Goal: Navigation & Orientation: Find specific page/section

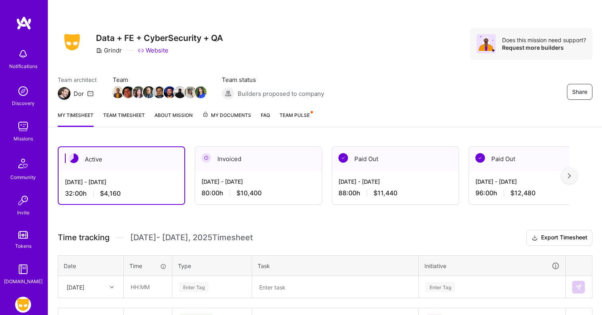
scroll to position [147, 0]
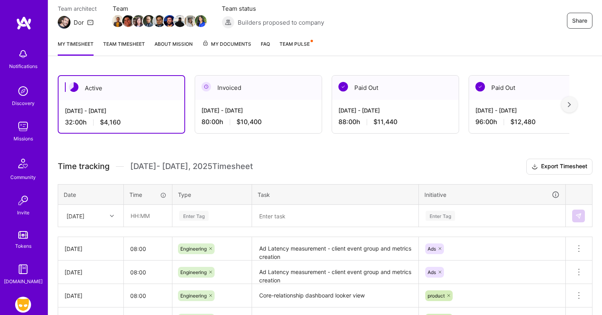
scroll to position [13, 0]
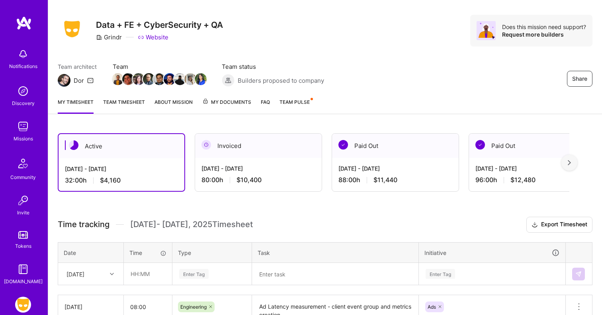
click at [115, 103] on link "Team timesheet" at bounding box center [124, 106] width 42 height 16
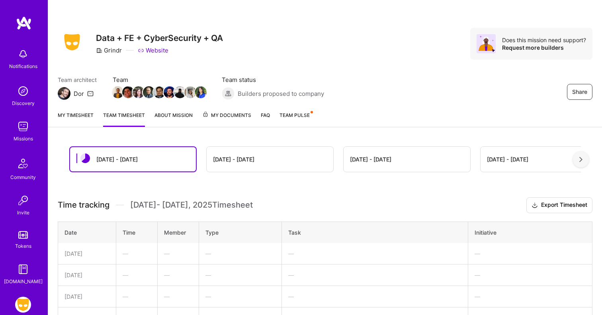
click at [176, 119] on link "About Mission" at bounding box center [174, 119] width 38 height 16
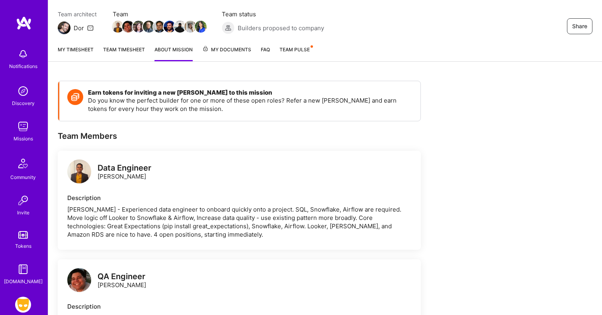
scroll to position [68, 0]
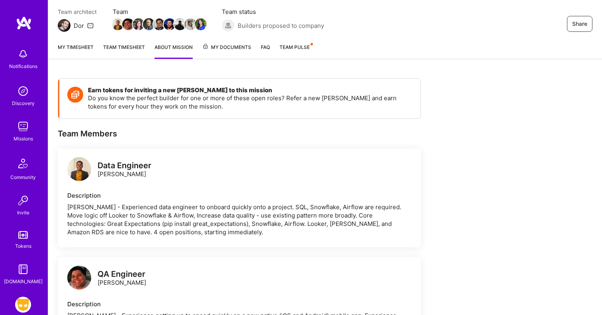
click at [226, 42] on div "My timesheet Team timesheet About Mission My Documents FAQ Team Pulse" at bounding box center [325, 48] width 554 height 23
click at [227, 51] on span "My Documents" at bounding box center [226, 47] width 49 height 9
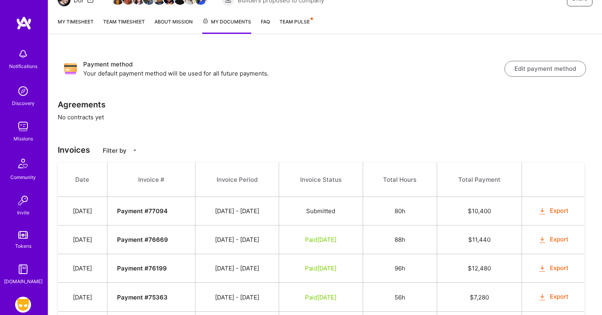
scroll to position [30, 0]
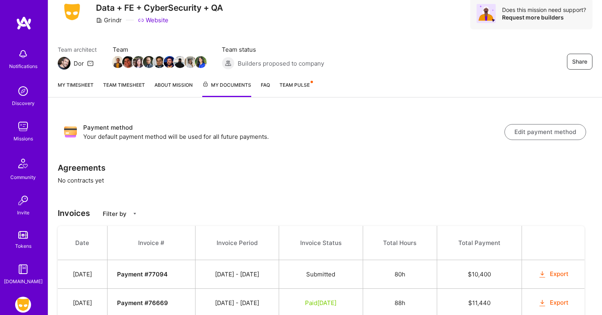
click at [264, 83] on link "FAQ" at bounding box center [265, 89] width 9 height 16
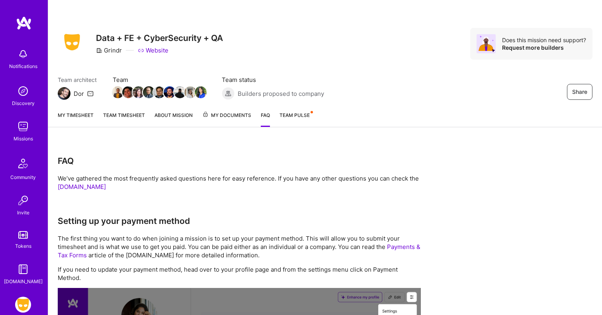
click at [297, 121] on link "Team Pulse" at bounding box center [296, 119] width 33 height 16
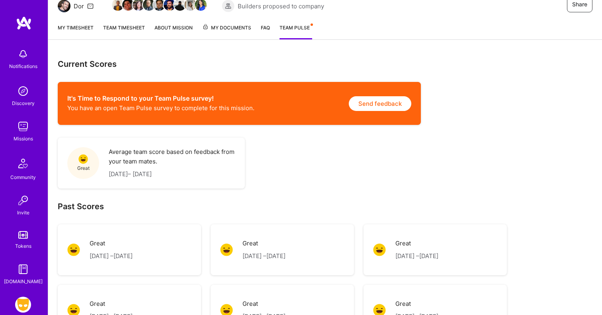
scroll to position [127, 0]
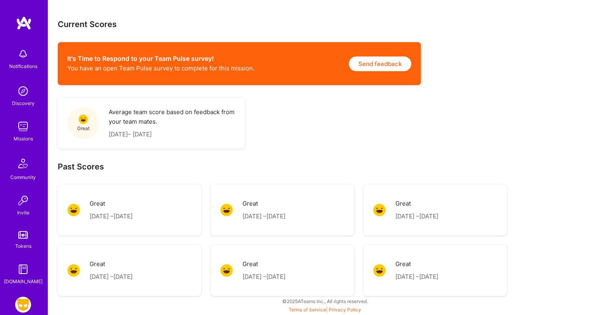
click at [139, 131] on p "[DATE] – [DATE]" at bounding box center [172, 135] width 127 height 10
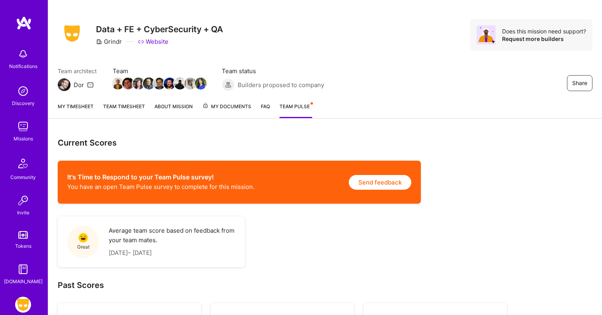
scroll to position [0, 0]
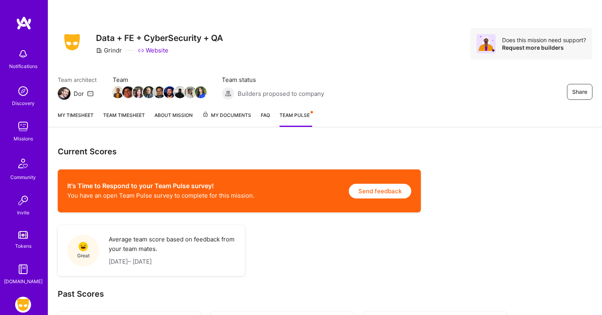
click at [82, 118] on link "My timesheet" at bounding box center [76, 119] width 36 height 16
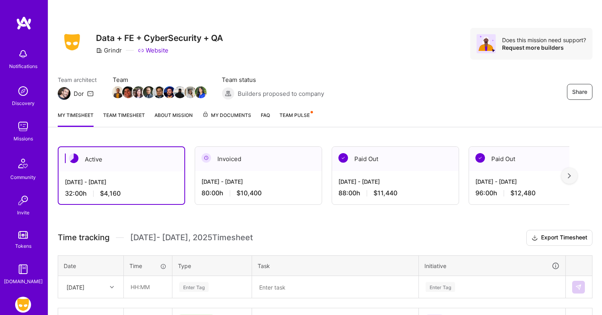
click at [105, 135] on div "Share Data + FE + CyberSecurity + QA Grindr Website Does this mission need supp…" at bounding box center [325, 231] width 554 height 463
